Goal: Task Accomplishment & Management: Manage account settings

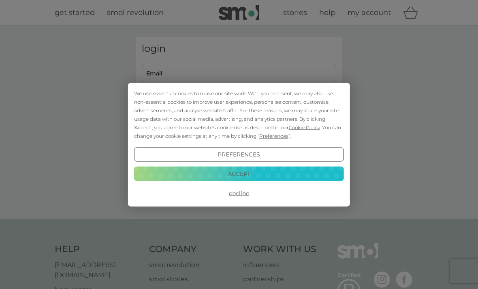
click at [245, 194] on button "Decline" at bounding box center [239, 193] width 210 height 15
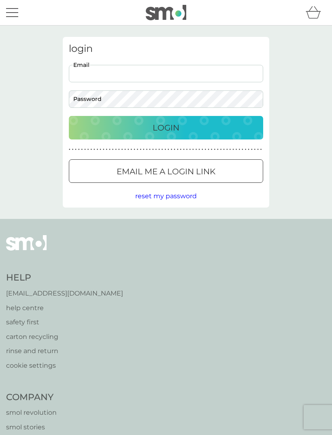
type input "calliope1975@hotmail.co.uk"
click at [166, 127] on button "Login" at bounding box center [166, 127] width 194 height 23
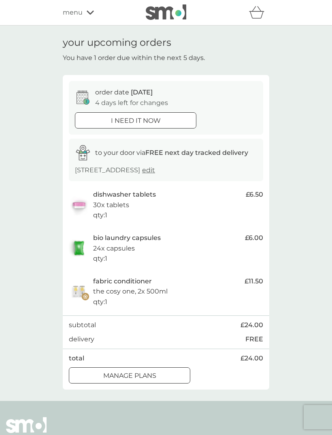
click at [163, 370] on div "manage plans" at bounding box center [129, 375] width 121 height 11
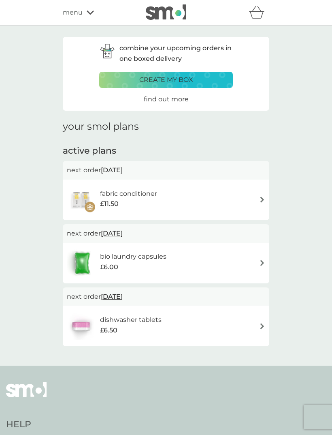
click at [115, 171] on span "[DATE]" at bounding box center [112, 170] width 22 height 16
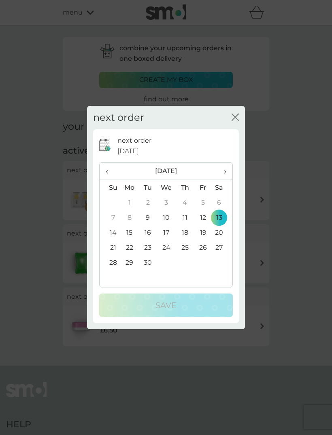
click at [222, 170] on span "›" at bounding box center [222, 170] width 8 height 17
click at [186, 234] on td "13" at bounding box center [185, 232] width 18 height 15
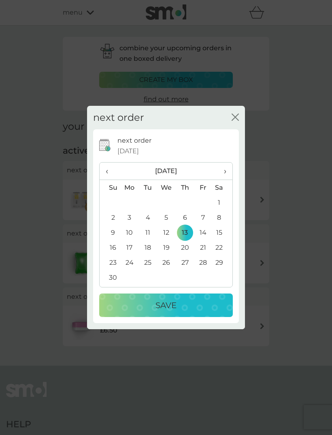
click at [188, 305] on div "Save" at bounding box center [165, 305] width 117 height 13
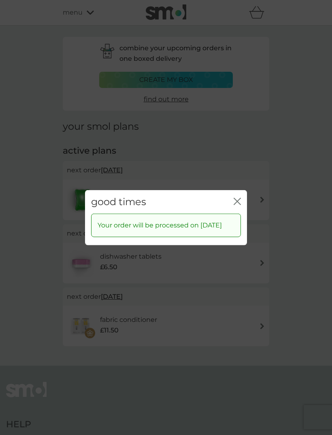
click at [312, 199] on div "good times close Your order will be processed on [DATE]" at bounding box center [166, 217] width 332 height 435
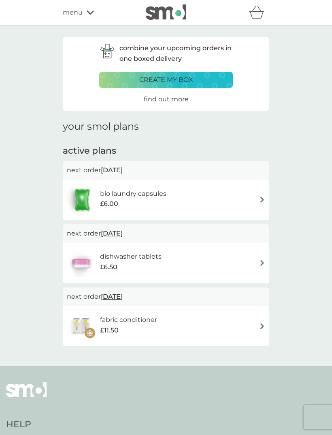
click at [119, 169] on span "[DATE]" at bounding box center [112, 170] width 22 height 16
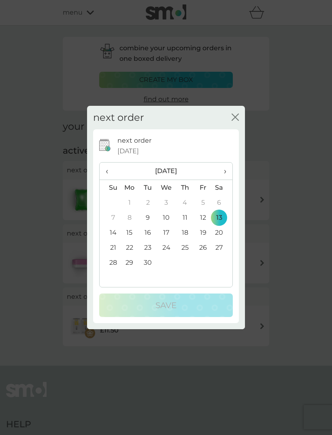
click at [222, 173] on span "›" at bounding box center [222, 170] width 8 height 17
click at [223, 175] on span "›" at bounding box center [222, 170] width 8 height 17
click at [189, 232] on td "13" at bounding box center [185, 232] width 18 height 15
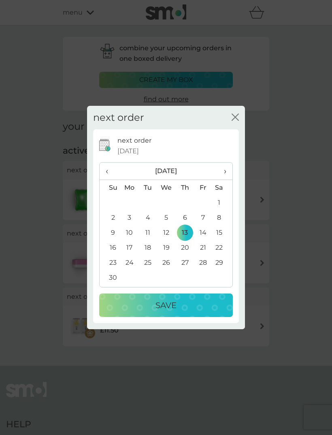
click at [197, 303] on div "Save" at bounding box center [165, 305] width 117 height 13
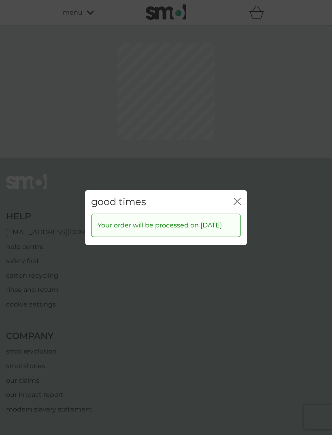
click at [266, 183] on div "good times close Your order will be processed on [DATE]" at bounding box center [166, 217] width 332 height 435
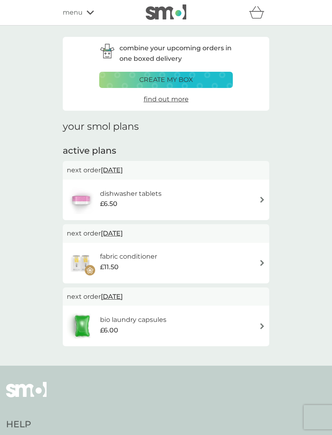
click at [250, 199] on div "dishwasher tablets £6.50" at bounding box center [166, 200] width 198 height 28
click at [121, 167] on span "[DATE]" at bounding box center [112, 170] width 22 height 16
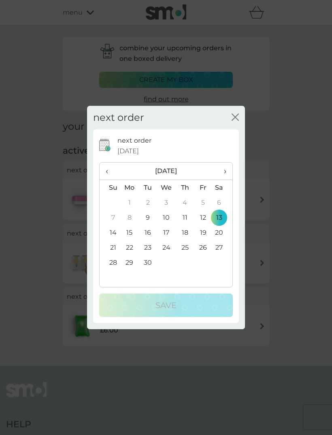
click at [214, 170] on th "›" at bounding box center [222, 170] width 20 height 17
click at [218, 175] on span "›" at bounding box center [222, 170] width 8 height 17
click at [186, 233] on td "13" at bounding box center [185, 232] width 18 height 15
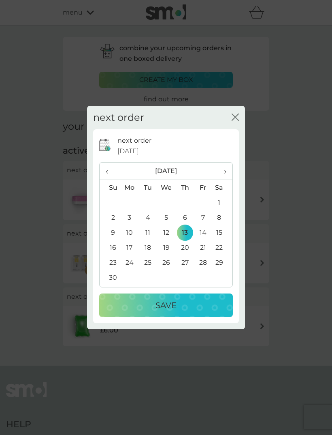
click at [193, 301] on div "Save" at bounding box center [165, 305] width 117 height 13
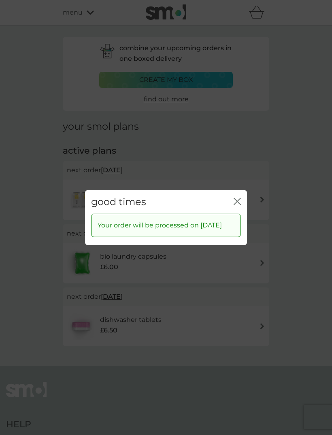
click at [314, 194] on div "good times close Your order will be processed on [DATE]" at bounding box center [166, 217] width 332 height 435
